Goal: Obtain resource: Download file/media

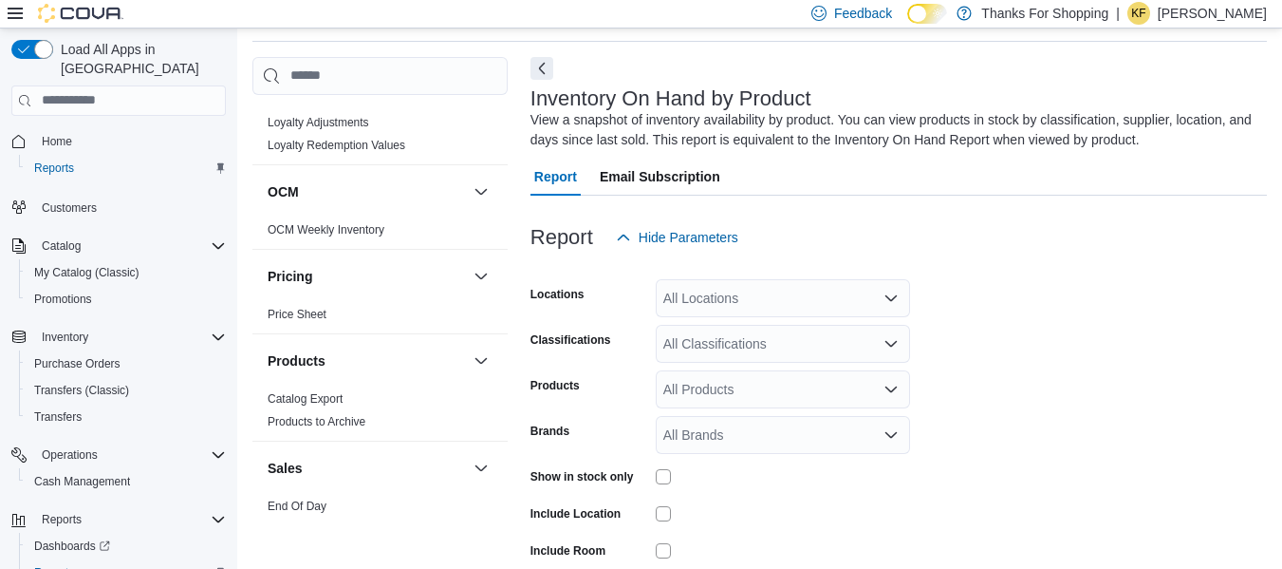
scroll to position [854, 0]
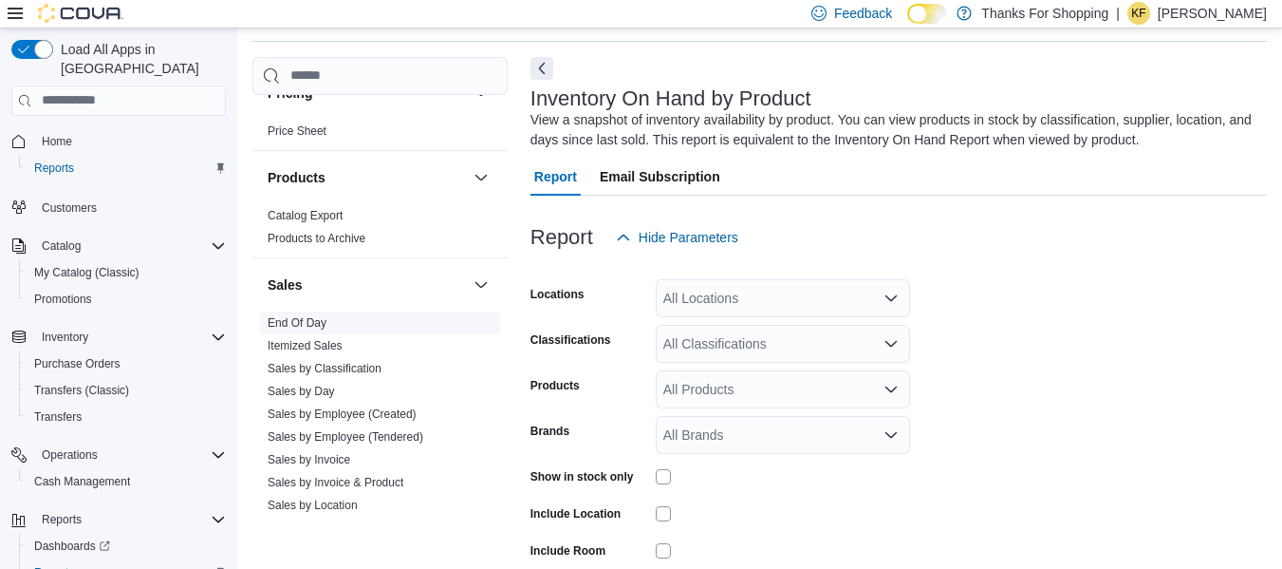
click at [290, 327] on link "End Of Day" at bounding box center [297, 322] width 59 height 13
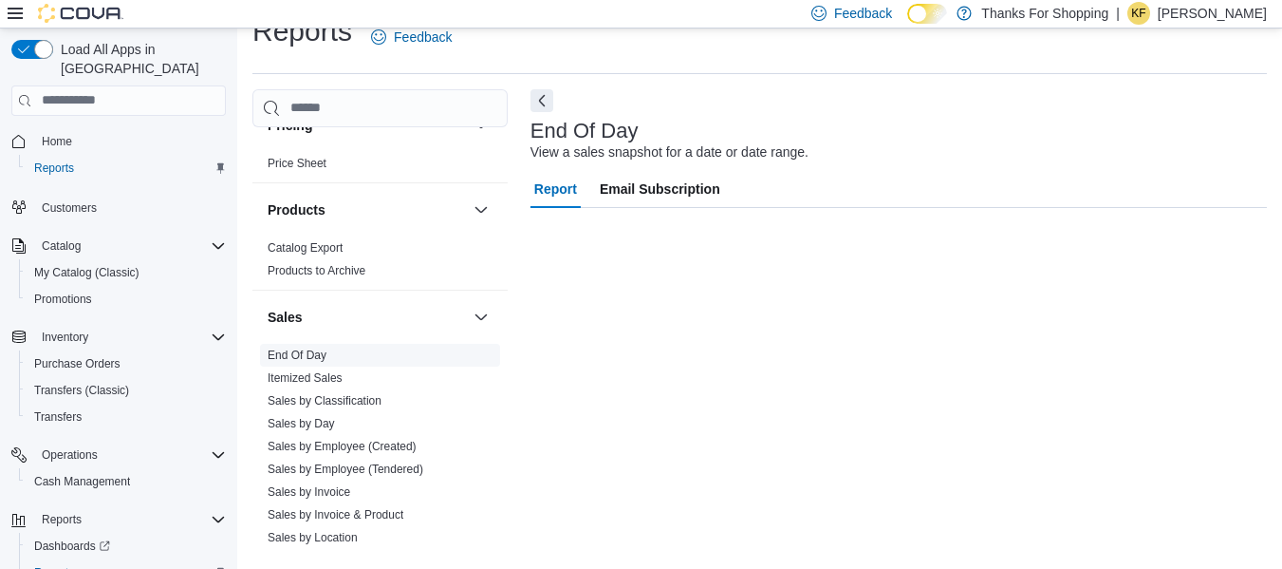
scroll to position [31, 0]
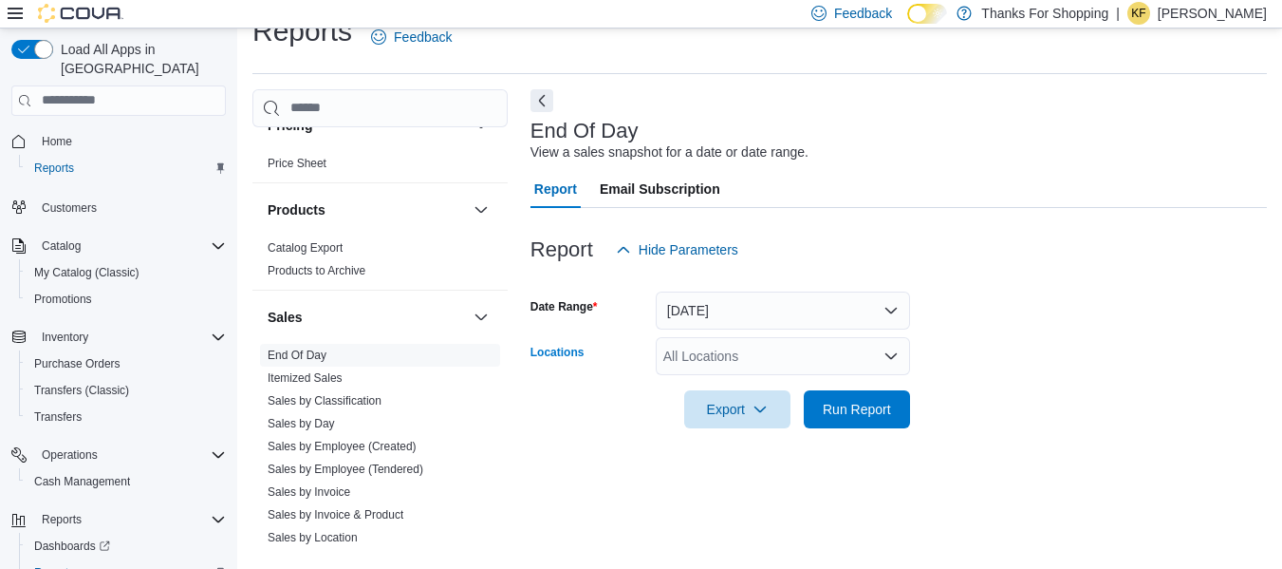
click at [700, 340] on div "All Locations" at bounding box center [783, 356] width 254 height 38
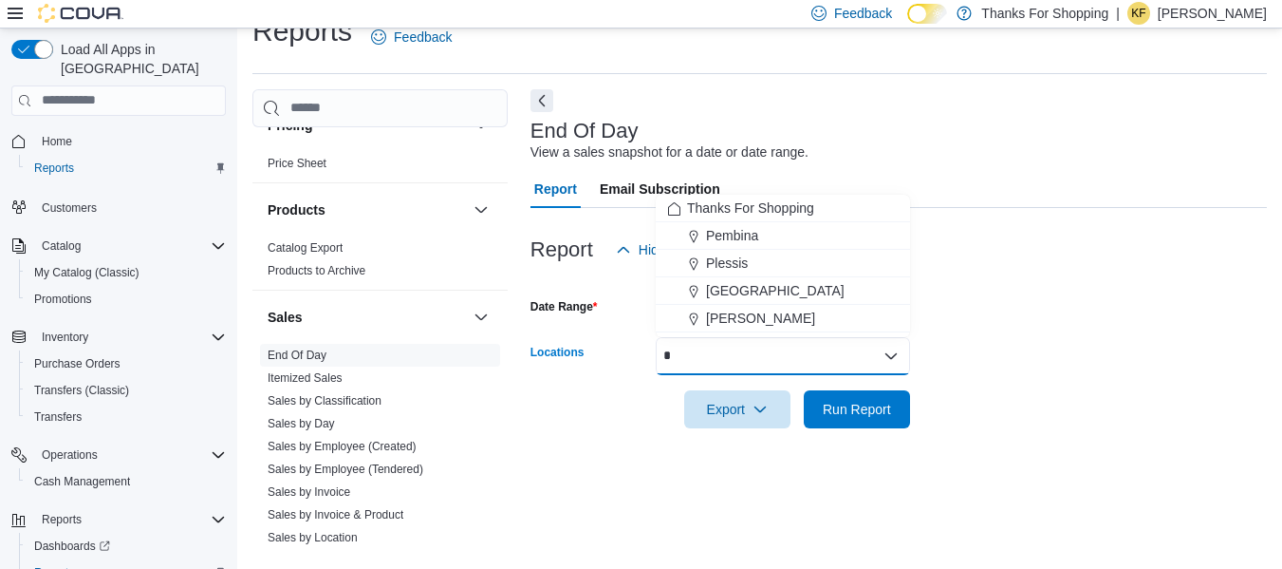
type input "*"
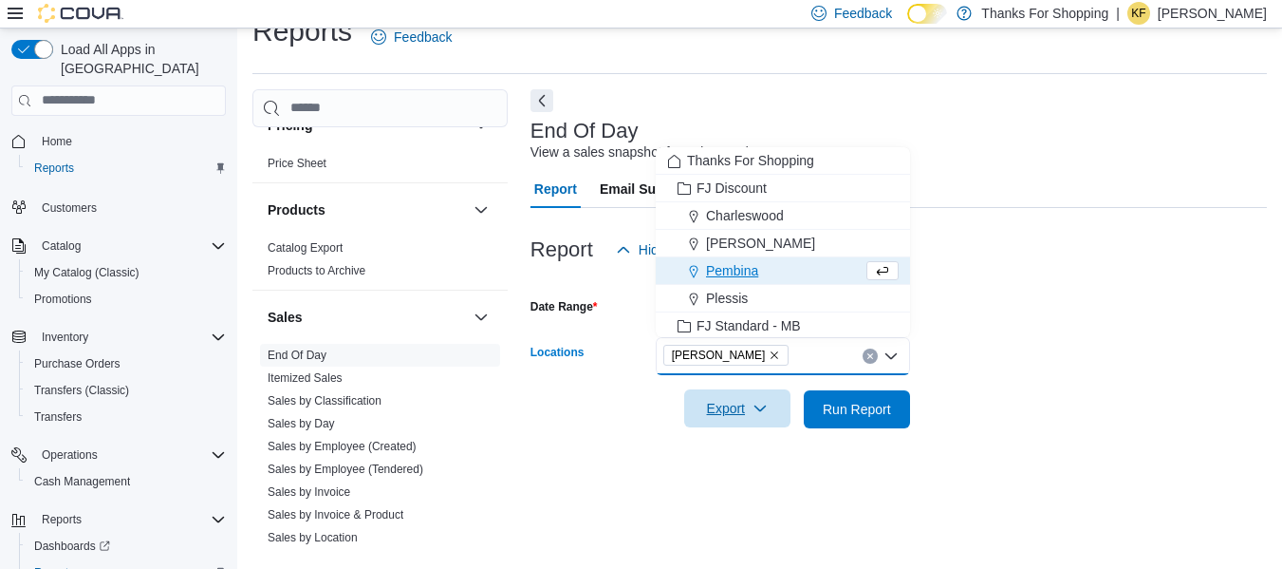
click at [692, 400] on button "Export" at bounding box center [737, 408] width 106 height 38
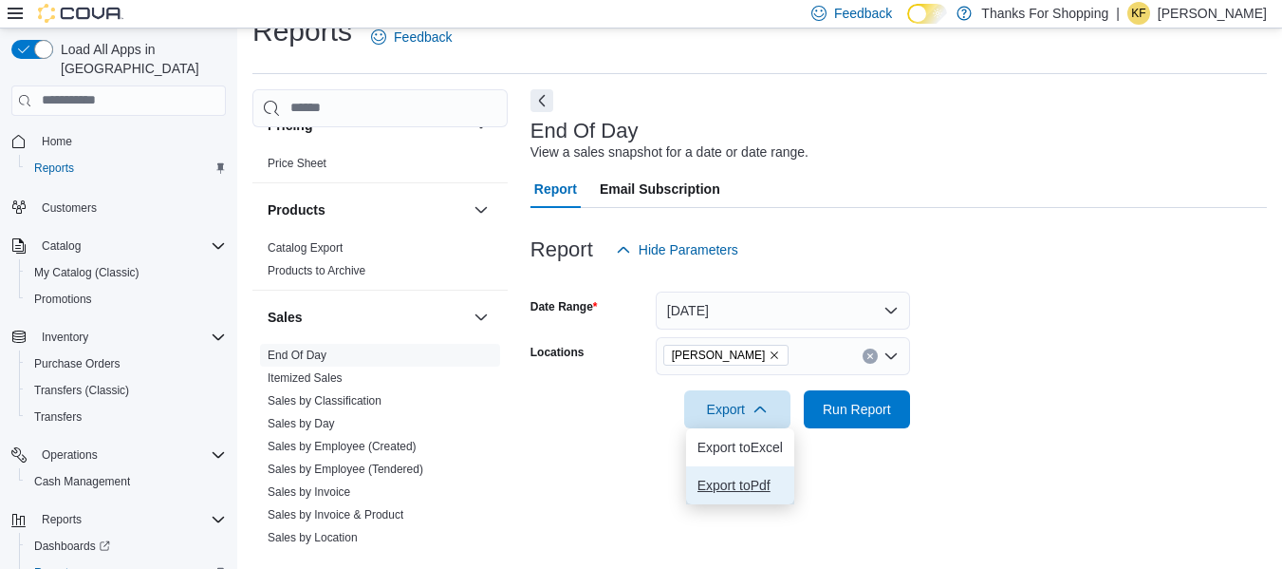
click at [714, 492] on span "Export to Pdf" at bounding box center [740, 484] width 85 height 15
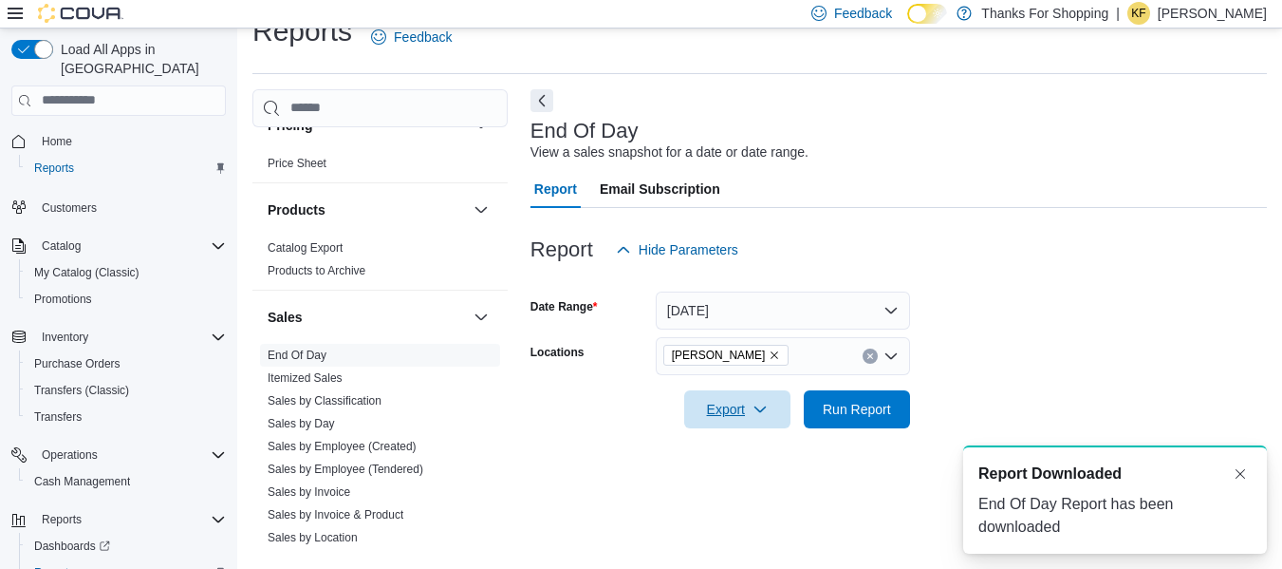
scroll to position [0, 0]
